Goal: Transaction & Acquisition: Purchase product/service

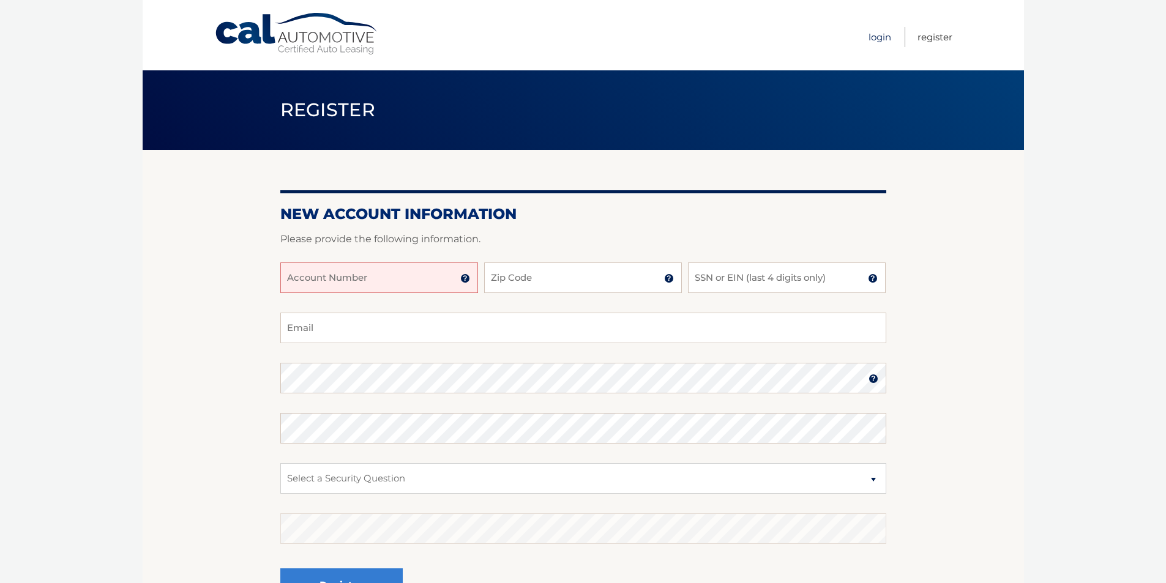
click at [875, 37] on link "Login" at bounding box center [880, 37] width 23 height 20
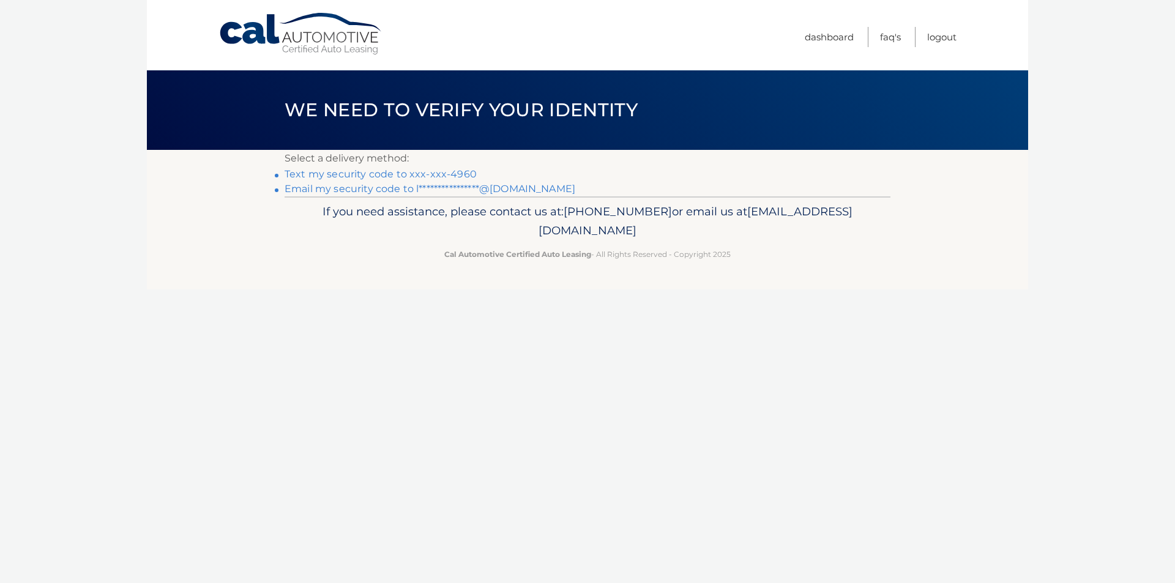
click at [347, 174] on link "Text my security code to xxx-xxx-4960" at bounding box center [381, 174] width 192 height 12
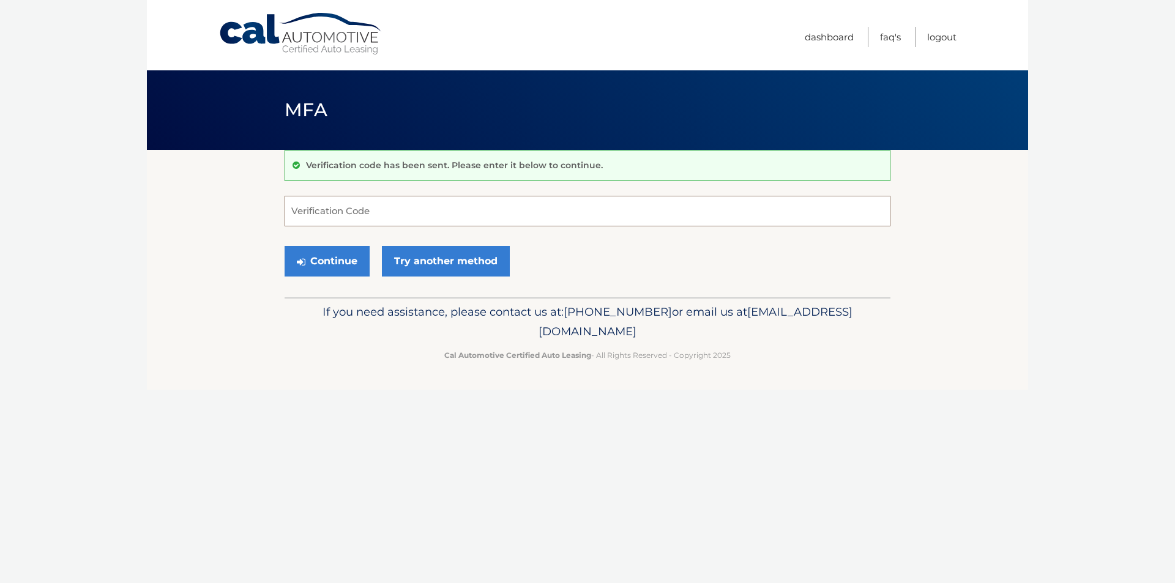
click at [298, 211] on input "Verification Code" at bounding box center [588, 211] width 606 height 31
type input "248583"
click at [331, 264] on button "Continue" at bounding box center [327, 261] width 85 height 31
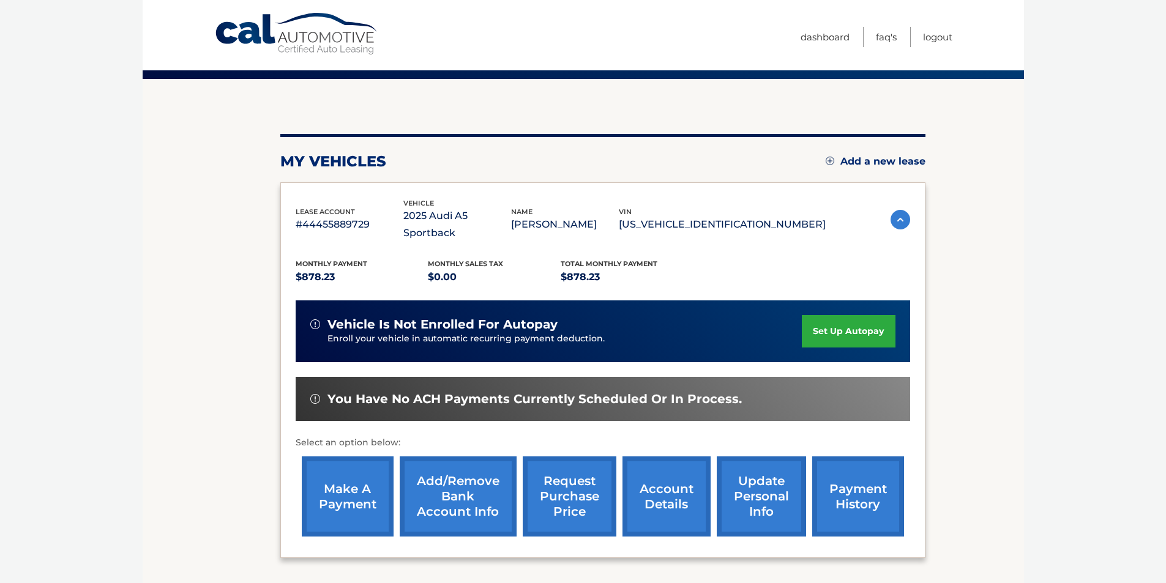
scroll to position [159, 0]
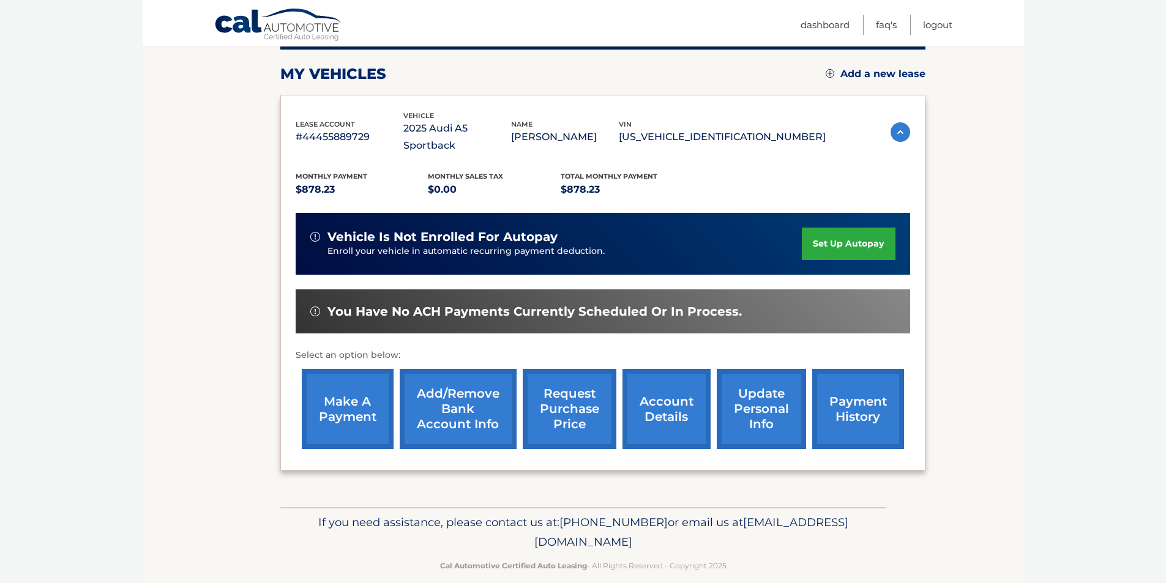
click at [352, 391] on link "make a payment" at bounding box center [348, 409] width 92 height 80
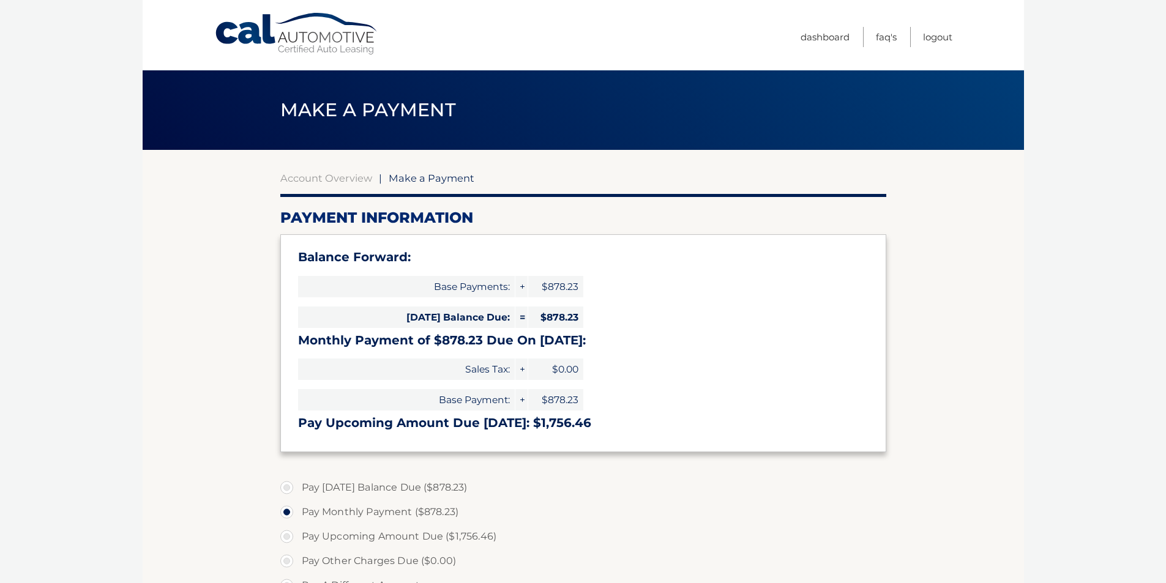
select select "NWZkM2JkY2EtMDFjOS00NjBkLThhNDktM2M2MTViYzI4Nzhl"
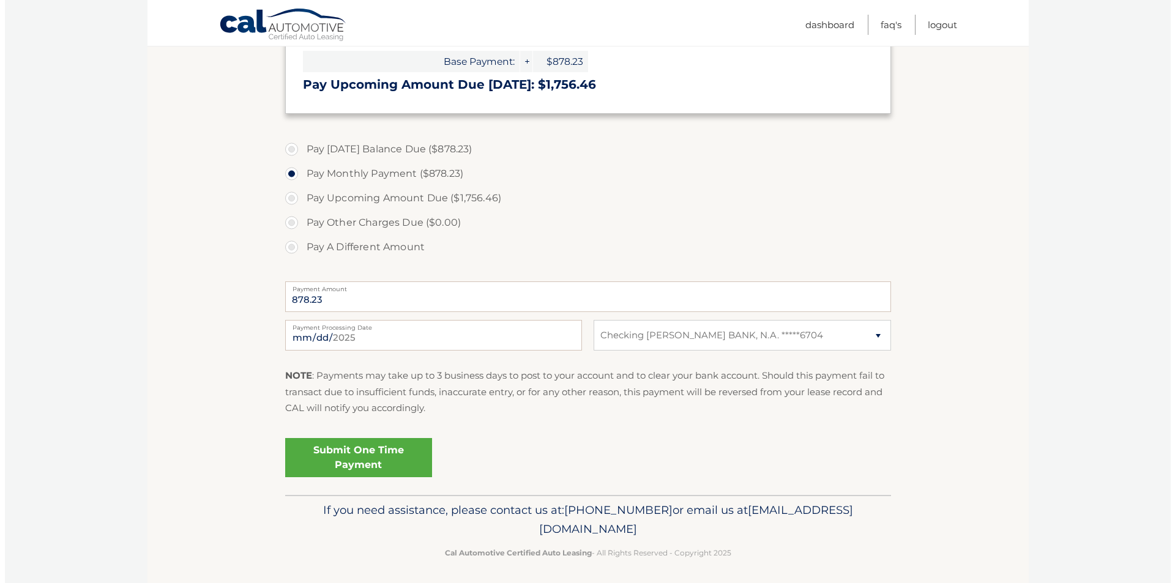
scroll to position [339, 0]
click at [346, 451] on link "Submit One Time Payment" at bounding box center [353, 457] width 147 height 39
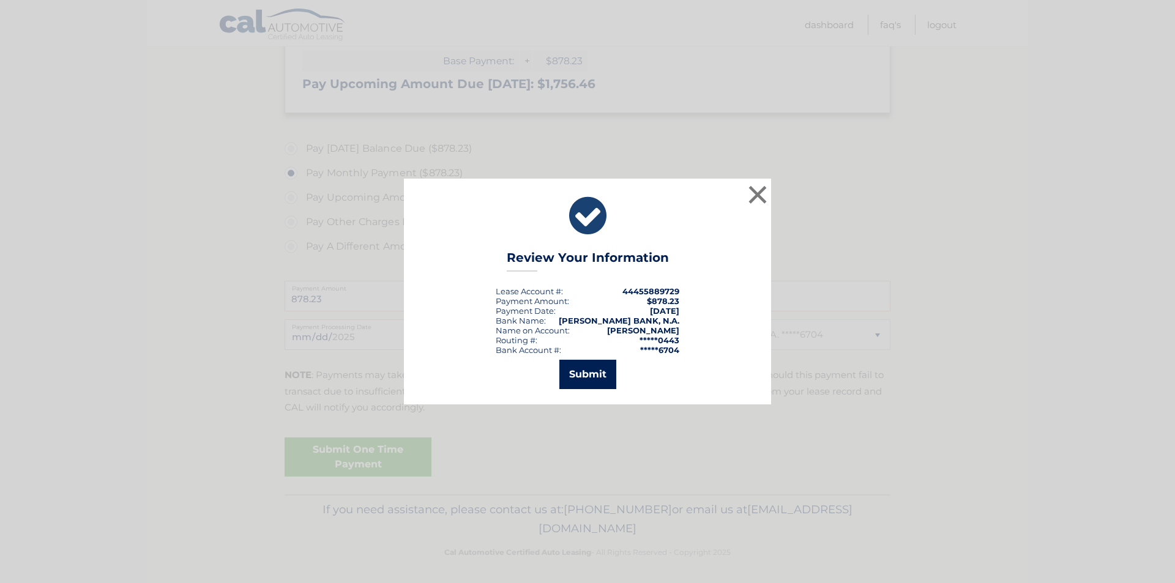
click at [586, 374] on button "Submit" at bounding box center [588, 374] width 57 height 29
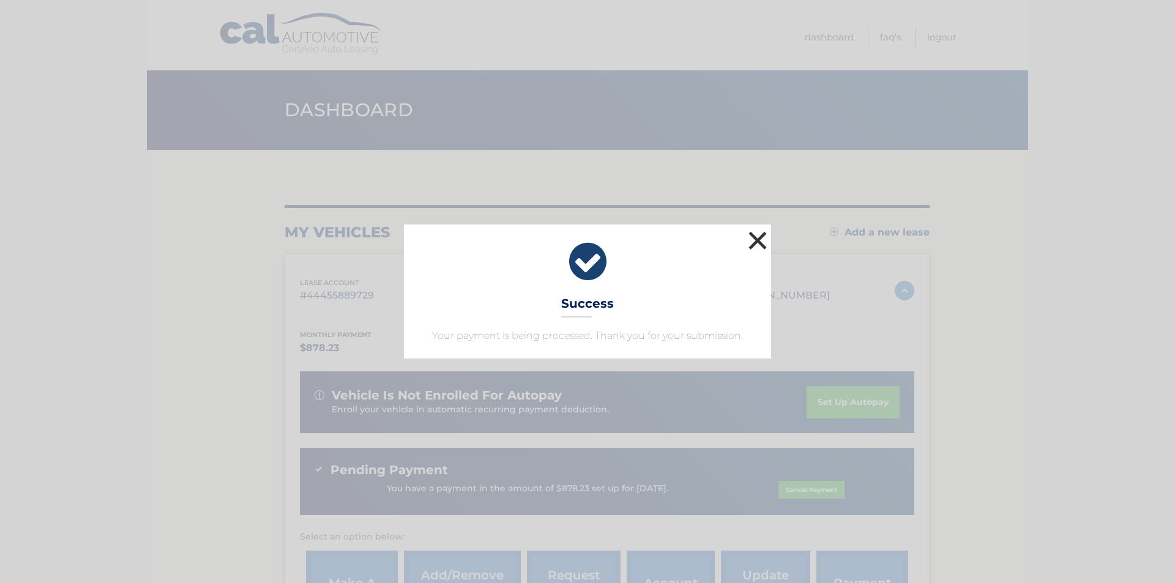
click at [761, 237] on button "×" at bounding box center [758, 240] width 24 height 24
